Goal: Information Seeking & Learning: Learn about a topic

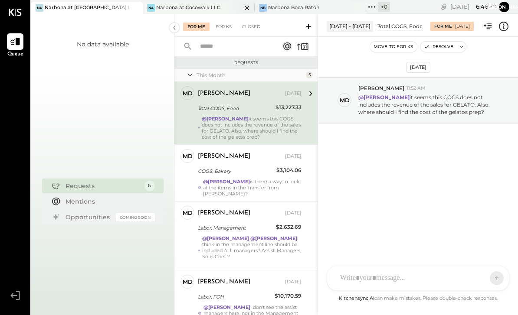
click at [168, 9] on div "Narbona at Cocowalk LLC" at bounding box center [188, 7] width 64 height 7
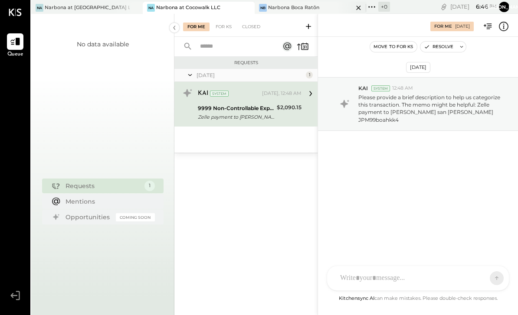
click at [285, 13] on div "[PERSON_NAME] Boca Ratōn" at bounding box center [311, 8] width 112 height 12
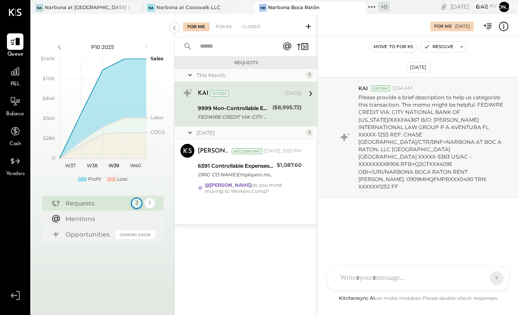
click at [133, 205] on div "2" at bounding box center [136, 203] width 11 height 11
click at [146, 207] on div "1" at bounding box center [149, 203] width 11 height 11
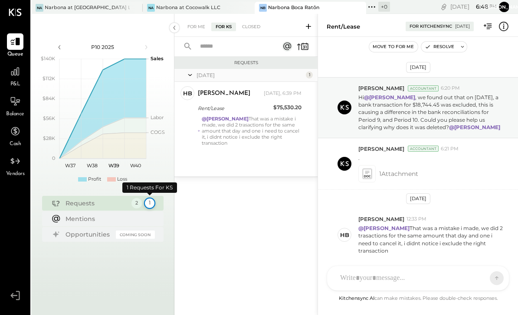
scroll to position [12, 0]
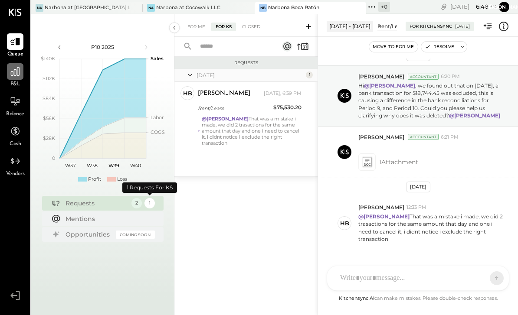
click at [18, 80] on div at bounding box center [15, 71] width 16 height 16
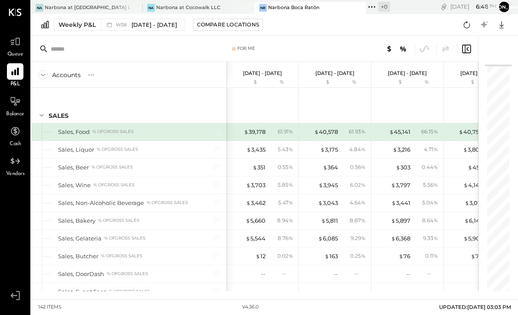
click at [54, 74] on div "Accounts" at bounding box center [66, 75] width 29 height 9
click at [55, 78] on div "Accounts" at bounding box center [66, 75] width 29 height 9
click at [46, 75] on icon at bounding box center [43, 75] width 10 height 10
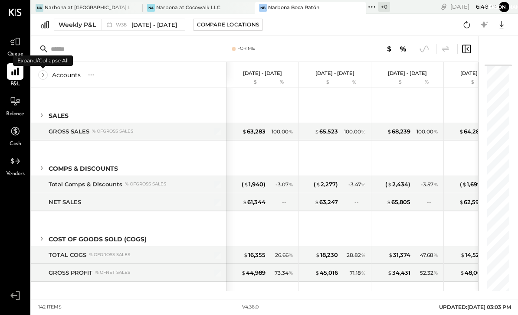
click at [47, 78] on icon at bounding box center [43, 75] width 10 height 10
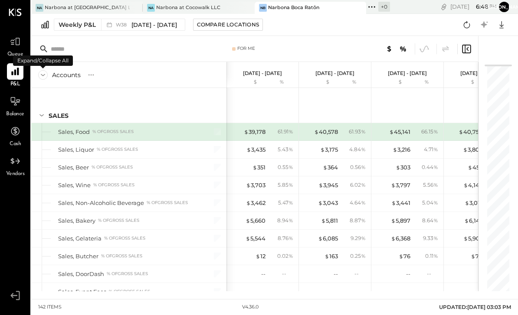
click at [40, 78] on icon at bounding box center [43, 75] width 10 height 10
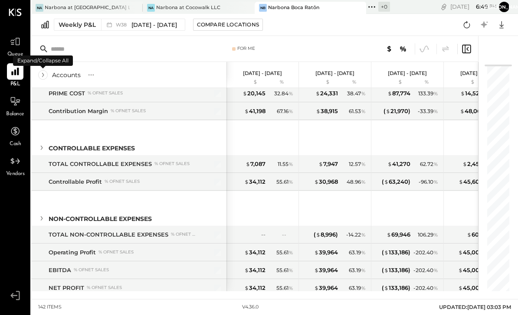
scroll to position [250, 0]
click at [141, 25] on span "[DATE] - [DATE]" at bounding box center [154, 25] width 46 height 8
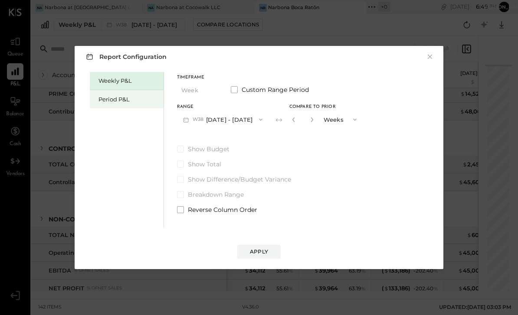
click at [112, 98] on div "Period P&L" at bounding box center [128, 99] width 61 height 8
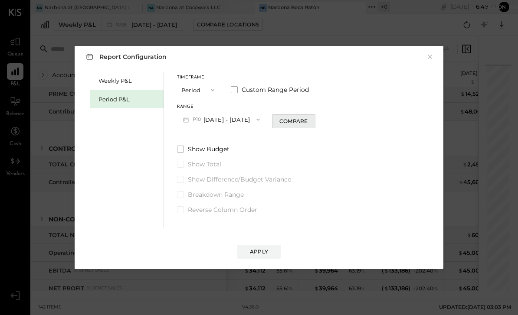
click at [303, 124] on div "Compare" at bounding box center [293, 121] width 28 height 7
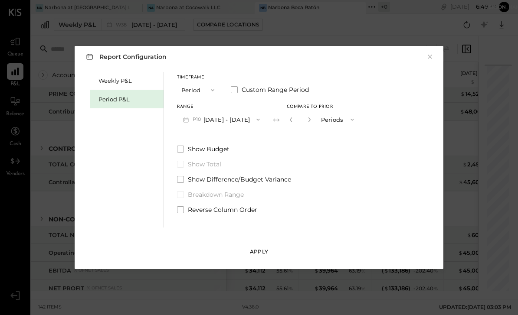
click at [258, 253] on div "Apply" at bounding box center [259, 251] width 18 height 7
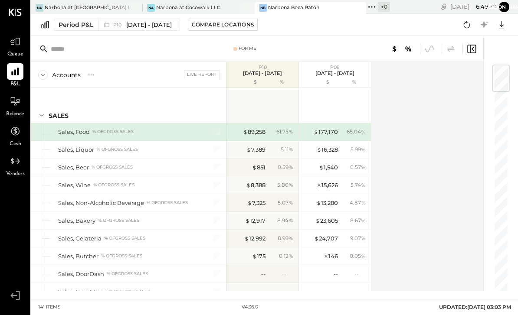
click at [51, 117] on div "SALES" at bounding box center [59, 116] width 20 height 9
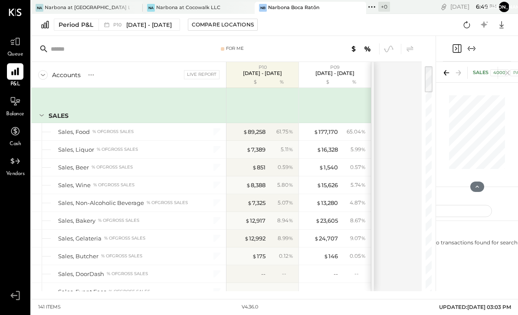
click at [46, 74] on icon at bounding box center [43, 75] width 10 height 10
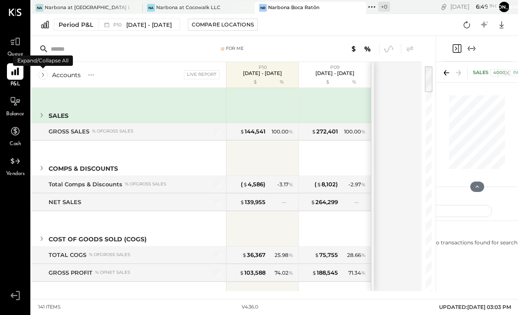
click at [43, 76] on icon at bounding box center [43, 75] width 10 height 10
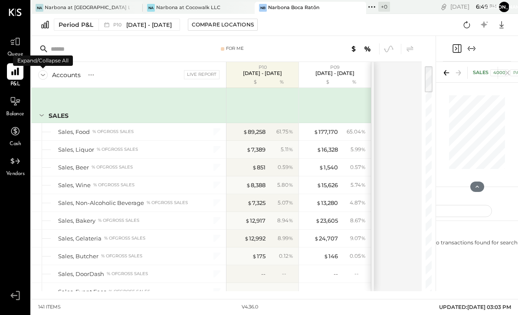
click at [39, 74] on icon at bounding box center [43, 75] width 10 height 10
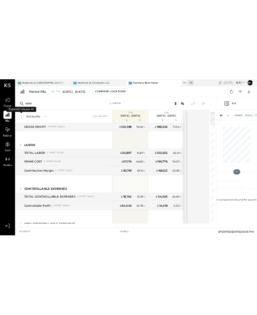
scroll to position [178, 0]
